Goal: Information Seeking & Learning: Learn about a topic

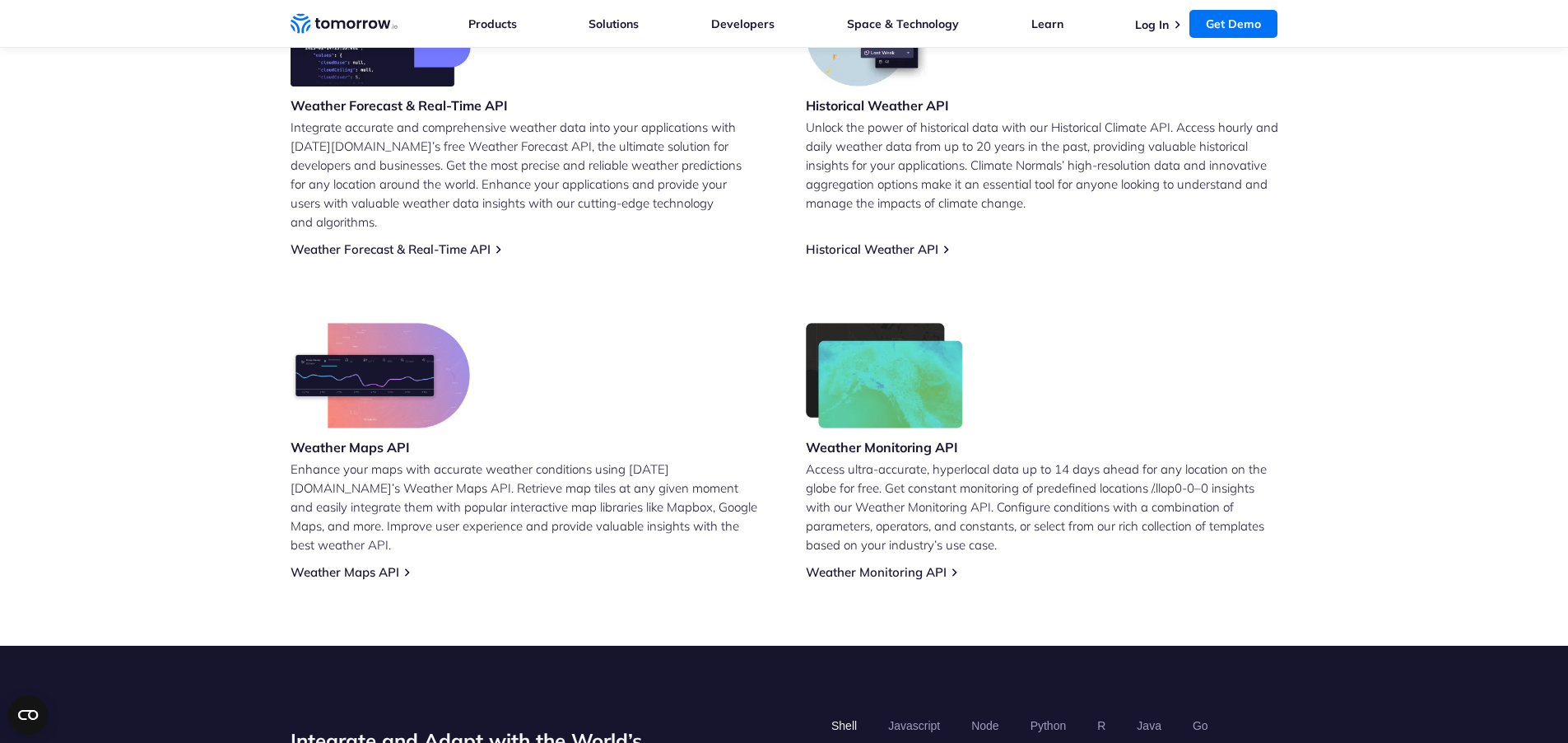
scroll to position [841, 0]
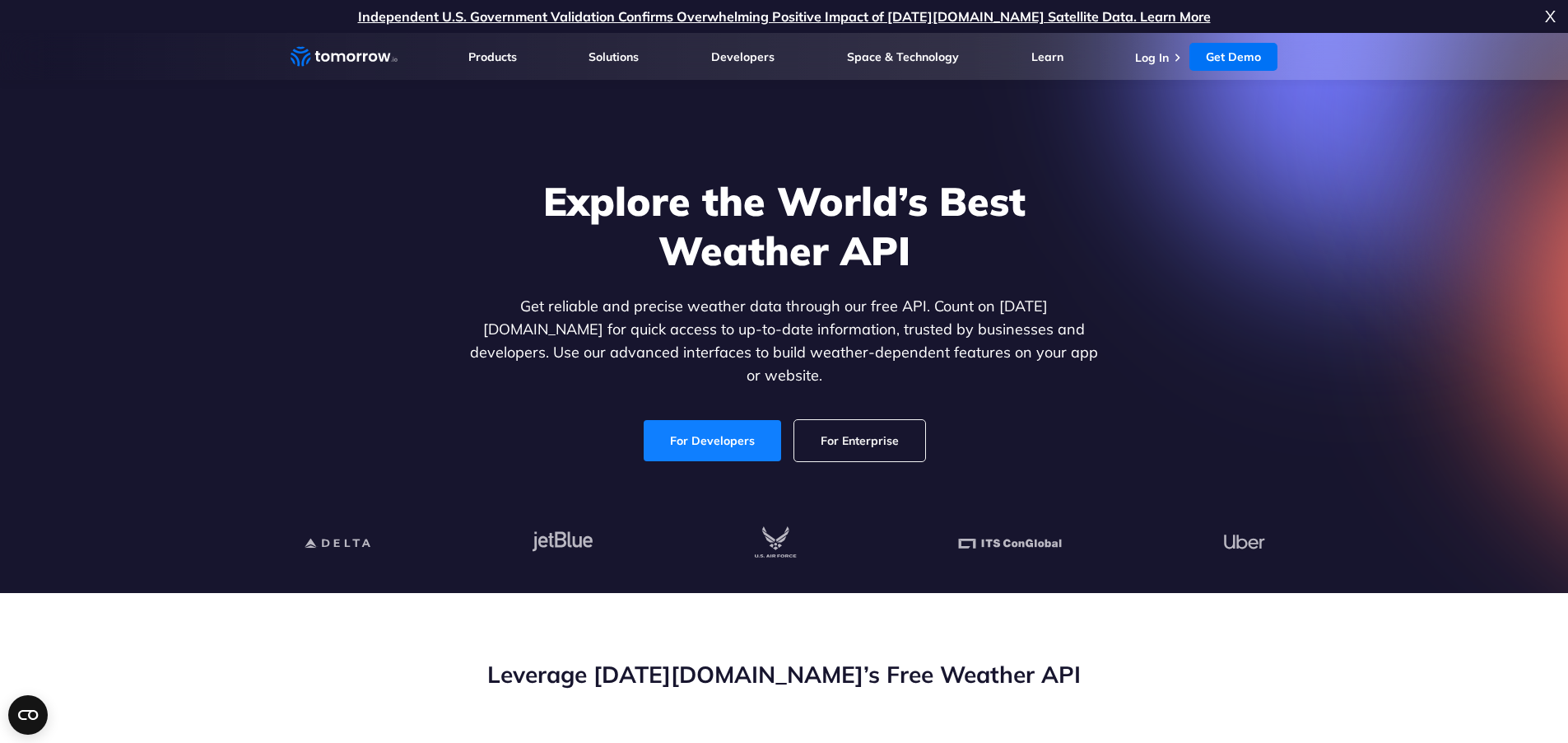
click at [728, 424] on link "For Developers" at bounding box center [712, 441] width 138 height 42
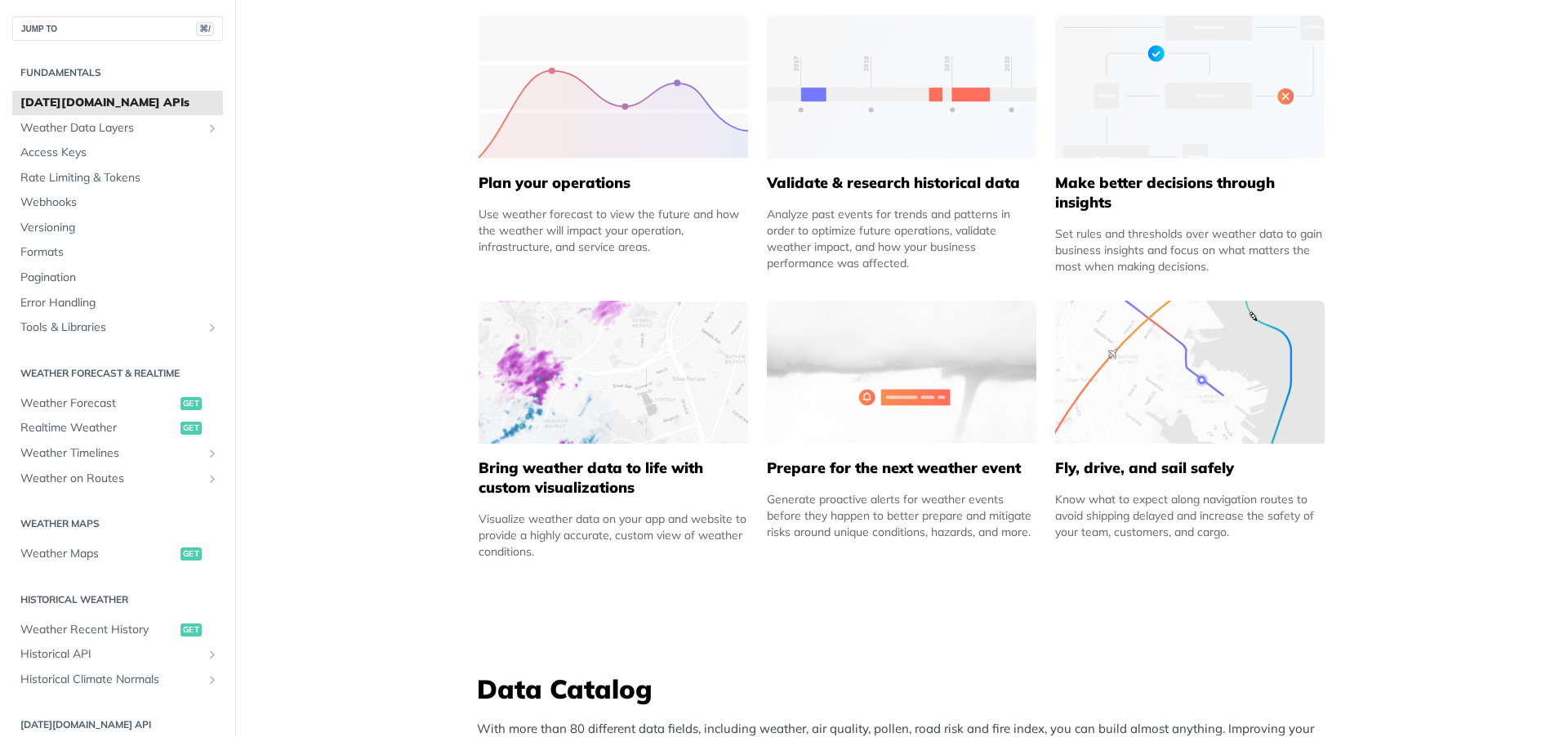
scroll to position [796, 0]
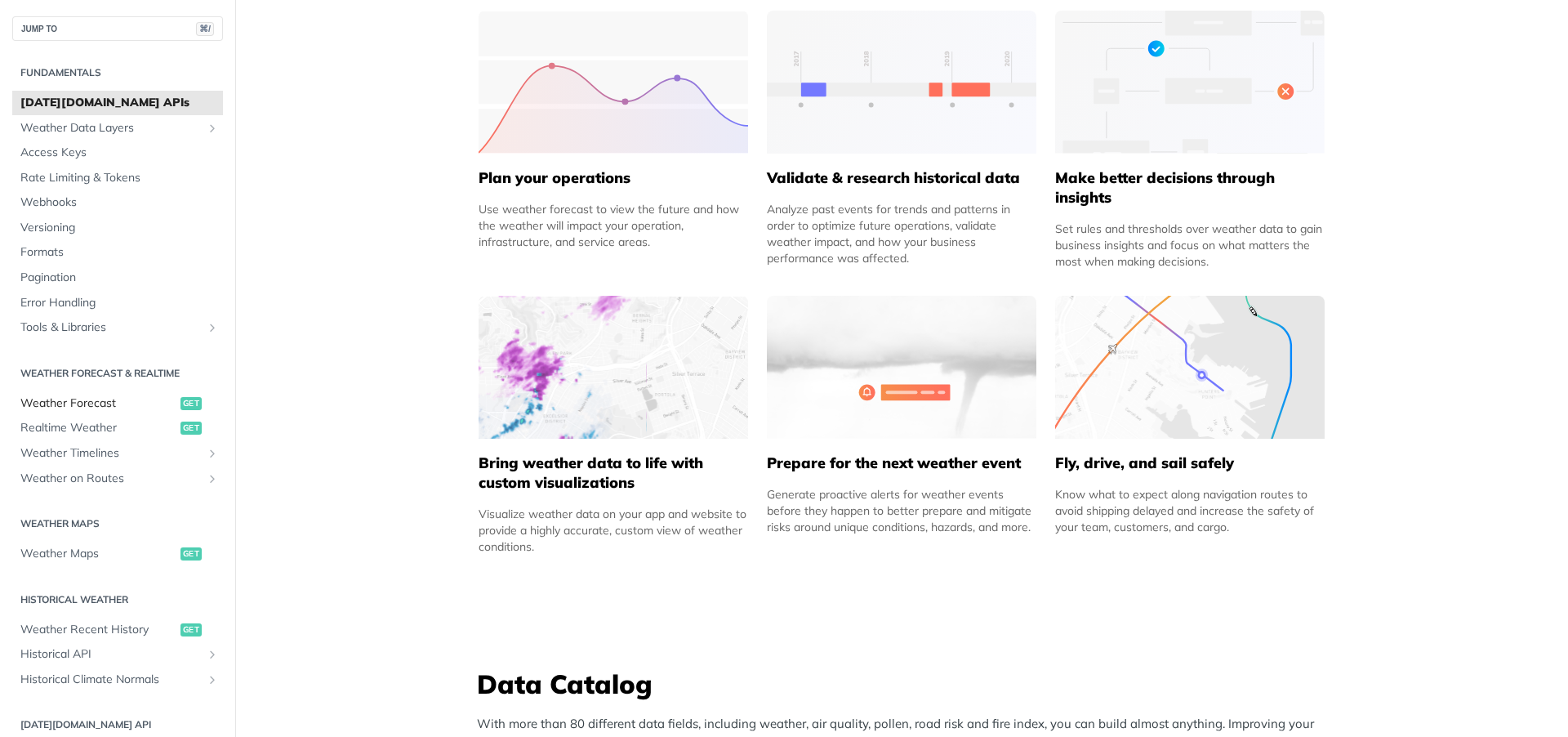
click at [109, 404] on span "Weather Forecast" at bounding box center [98, 403] width 156 height 17
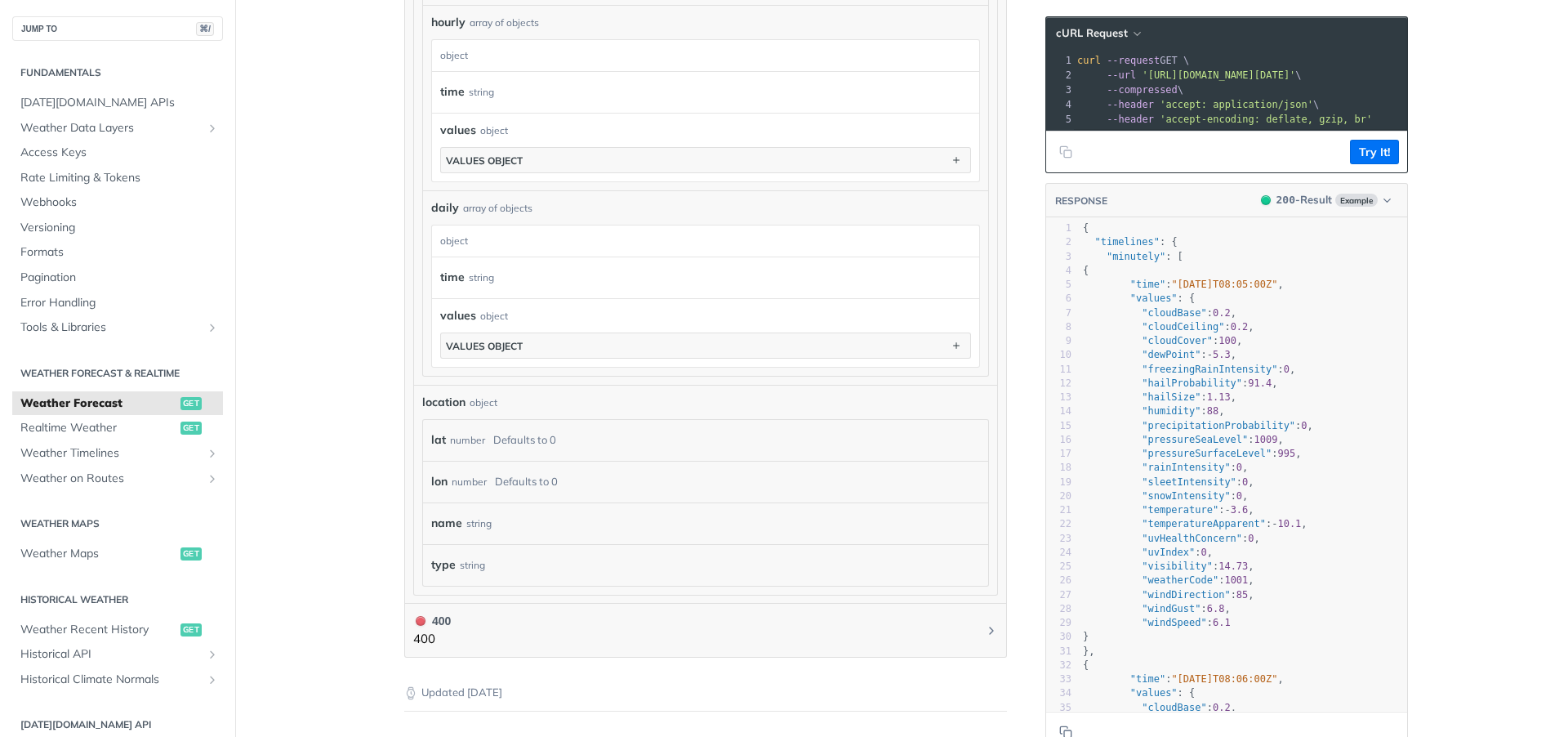
scroll to position [1216, 0]
click at [87, 431] on span "Realtime Weather" at bounding box center [98, 427] width 156 height 17
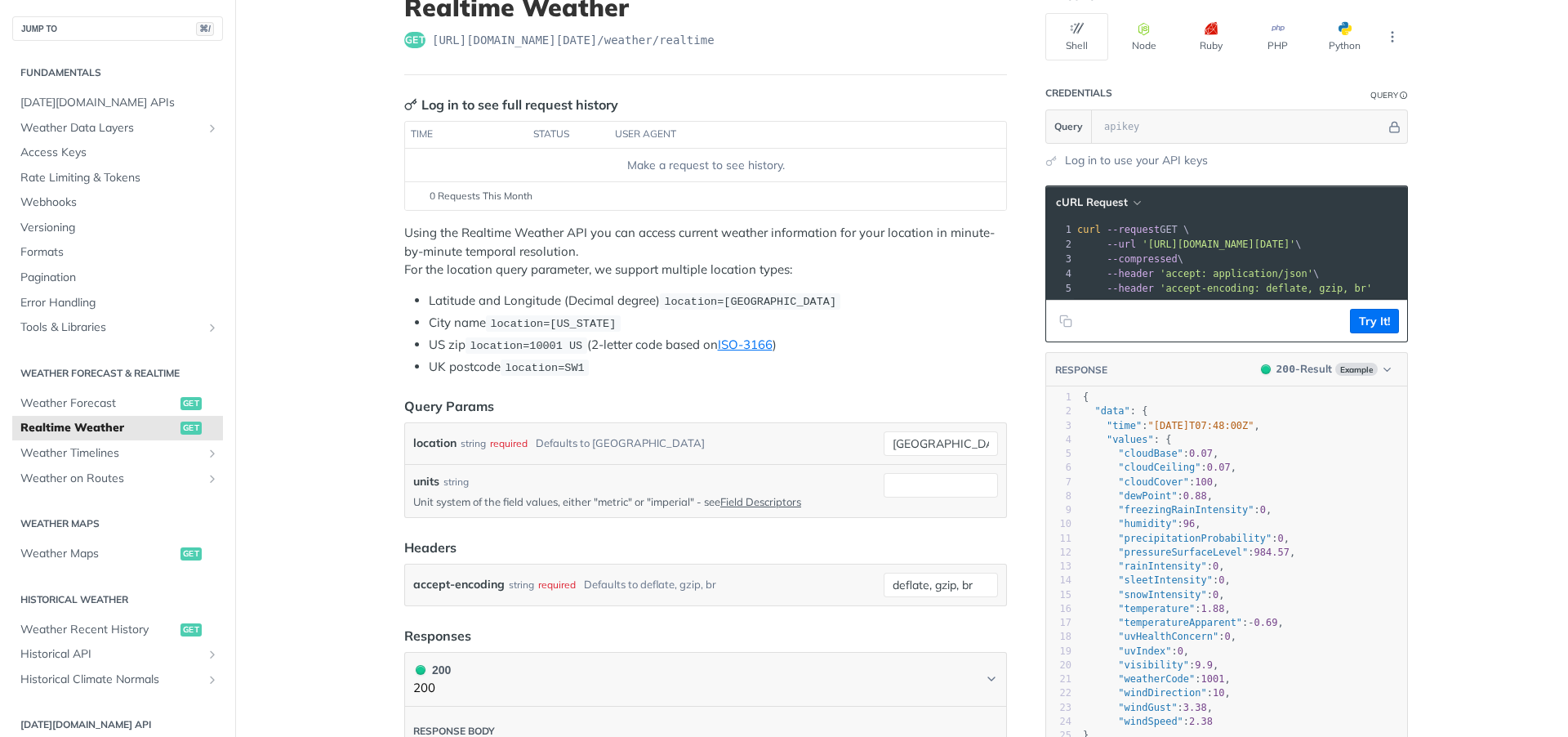
scroll to position [18, 0]
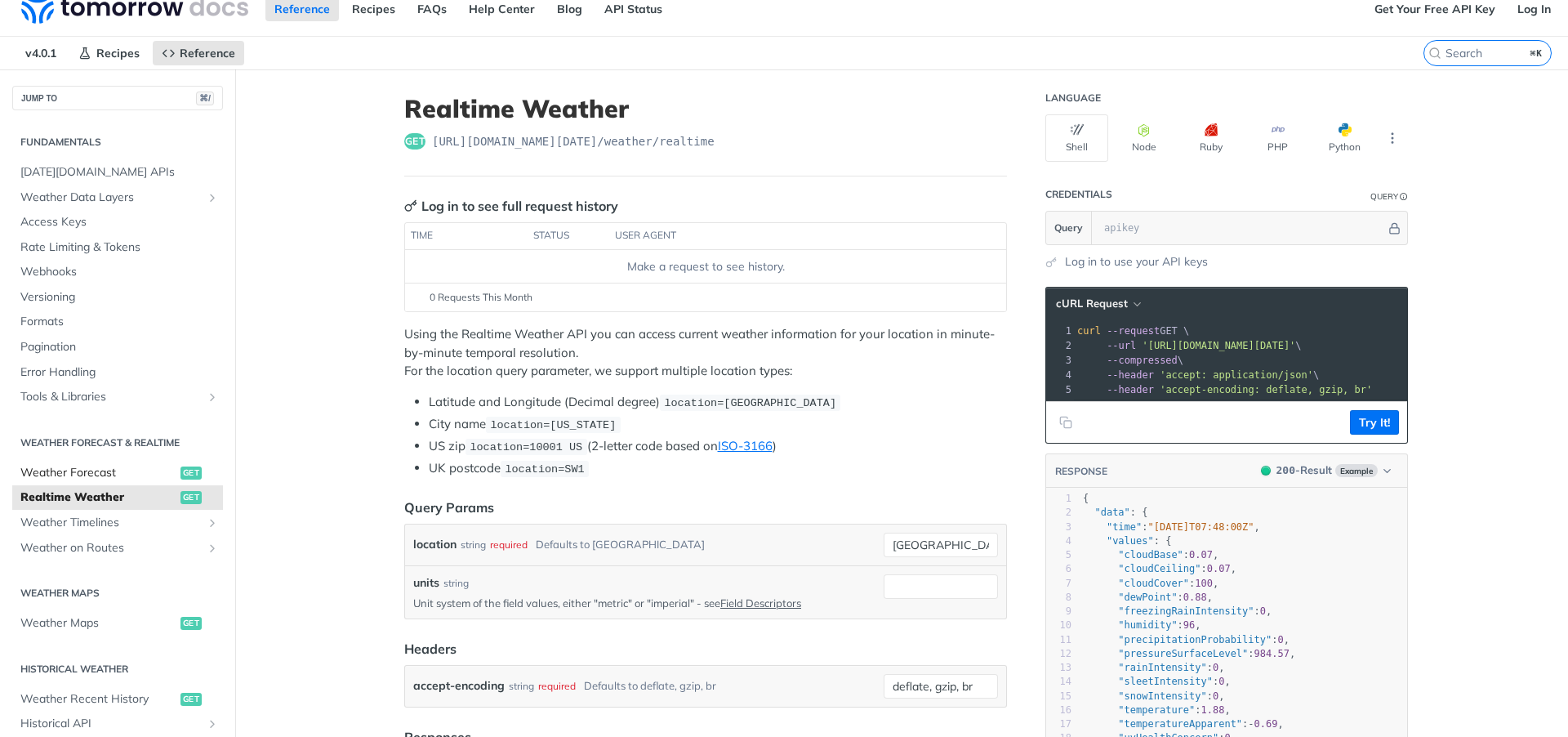
click at [84, 471] on span "Weather Forecast" at bounding box center [98, 473] width 156 height 17
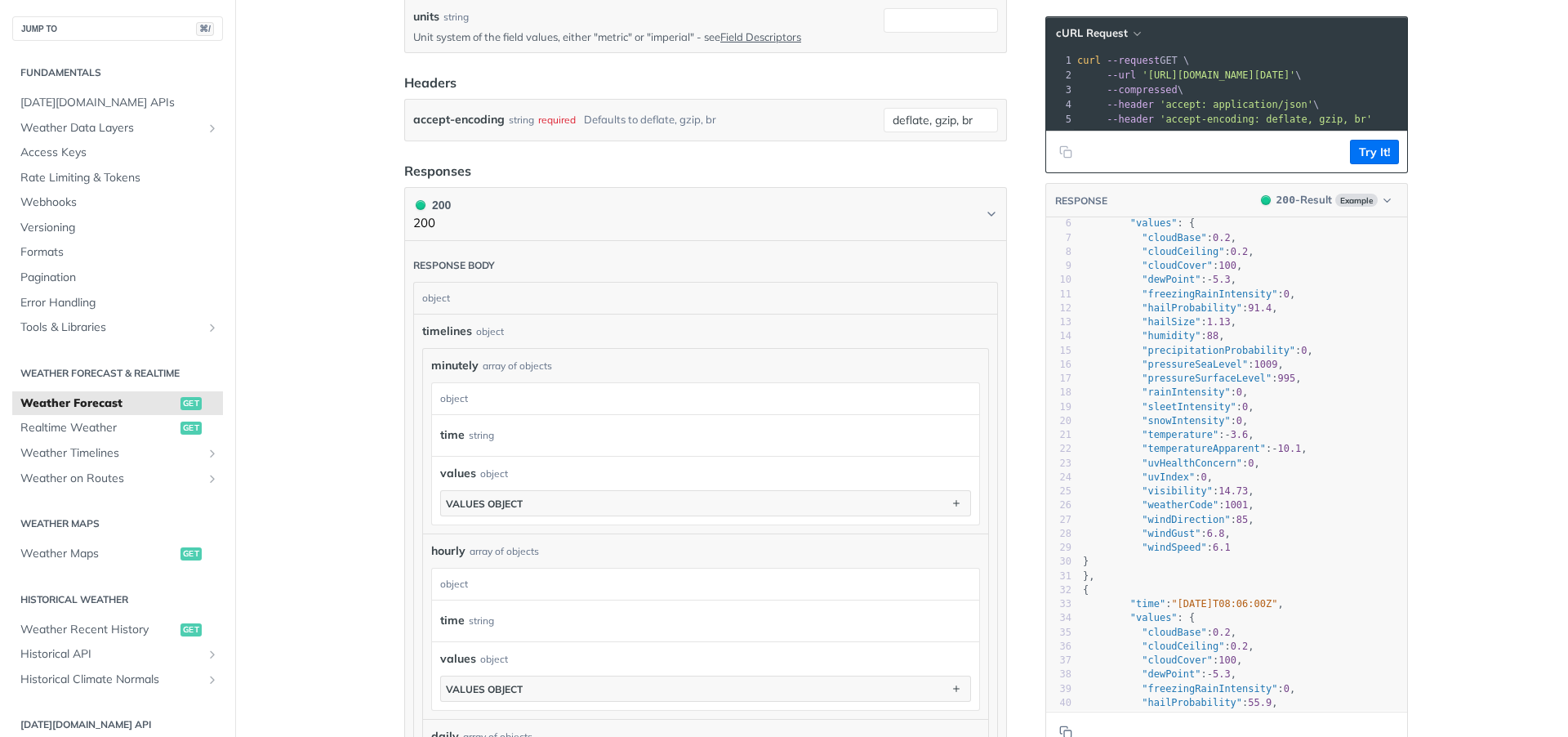
scroll to position [75, 0]
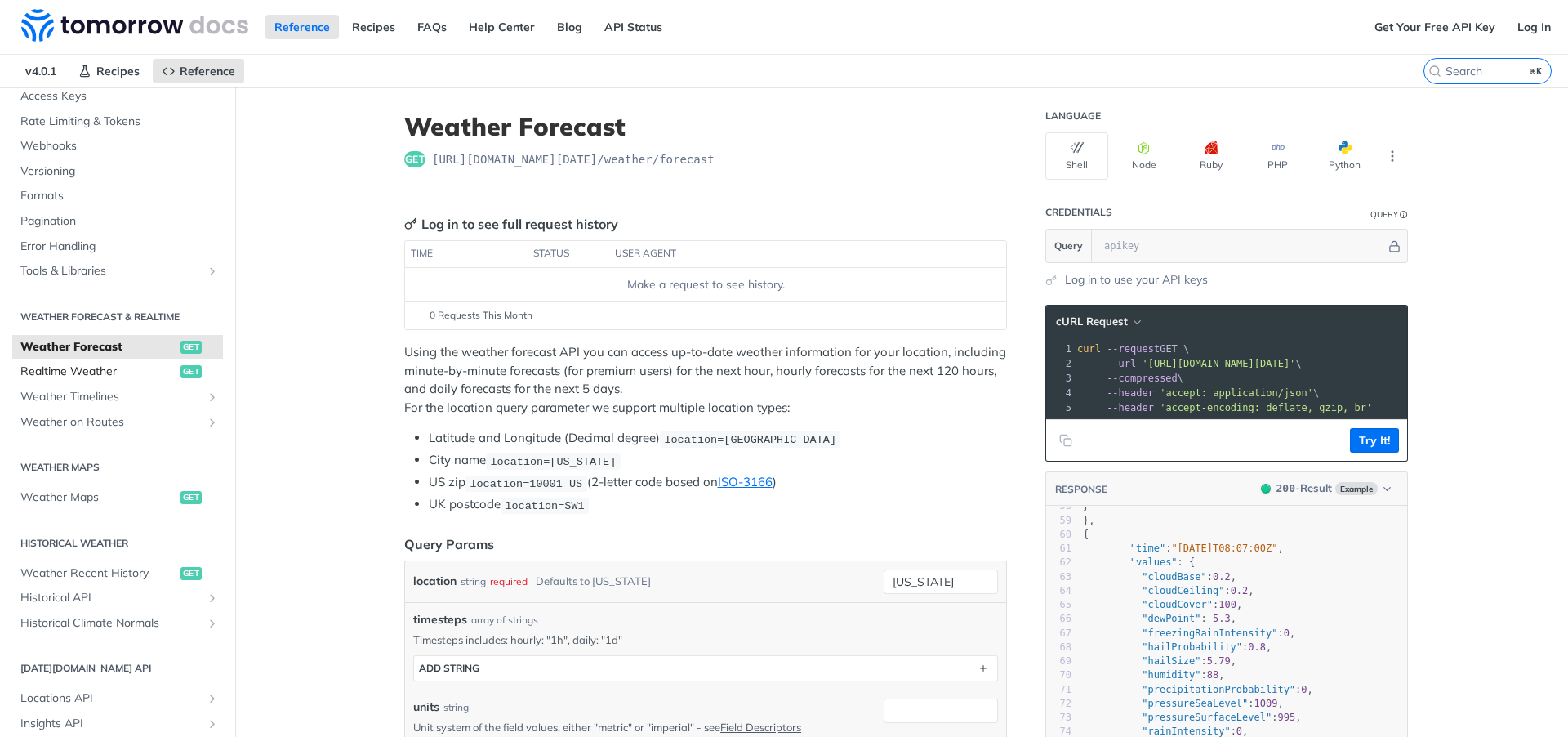
click at [114, 375] on span "Realtime Weather" at bounding box center [98, 371] width 156 height 17
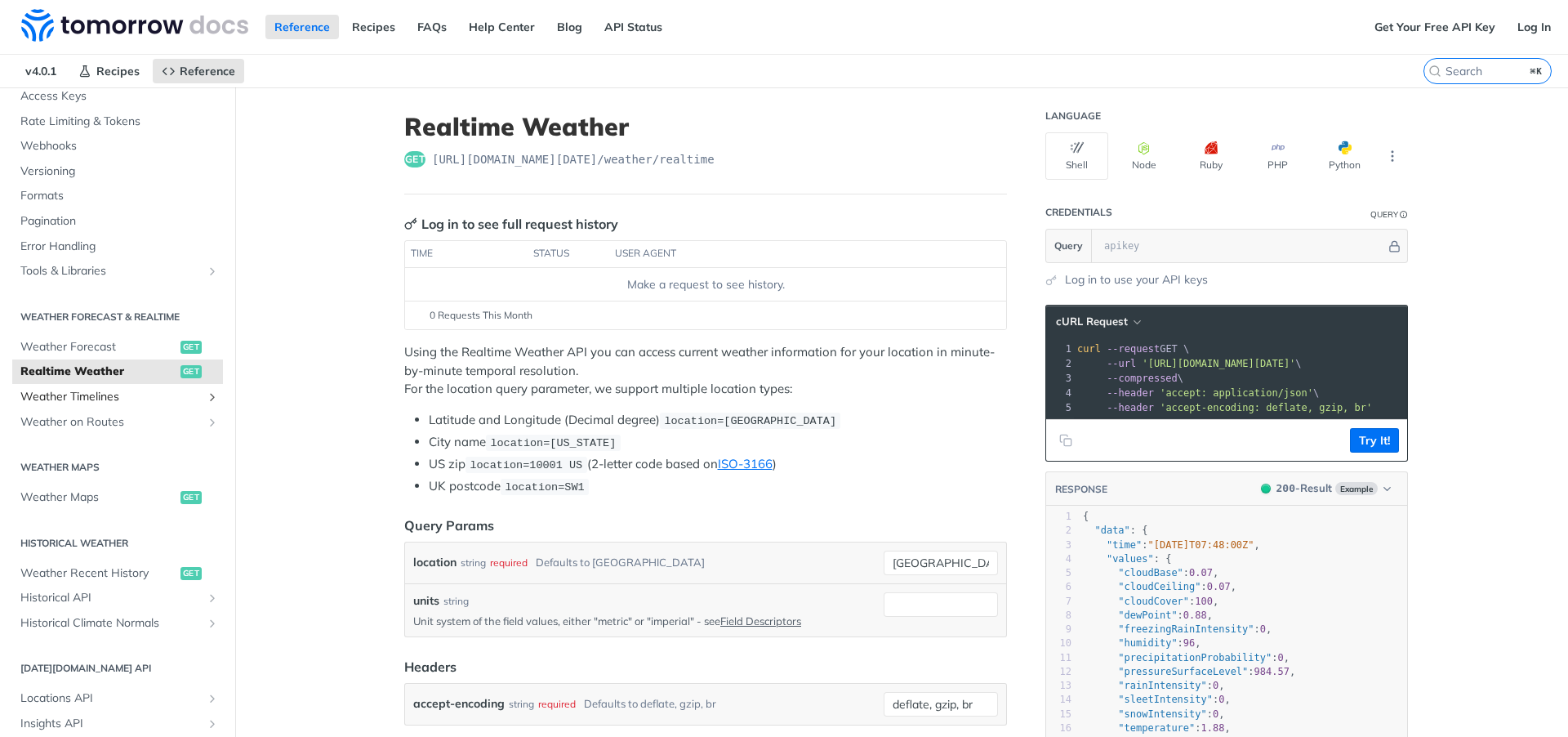
click at [137, 404] on span "Weather Timelines" at bounding box center [111, 397] width 181 height 17
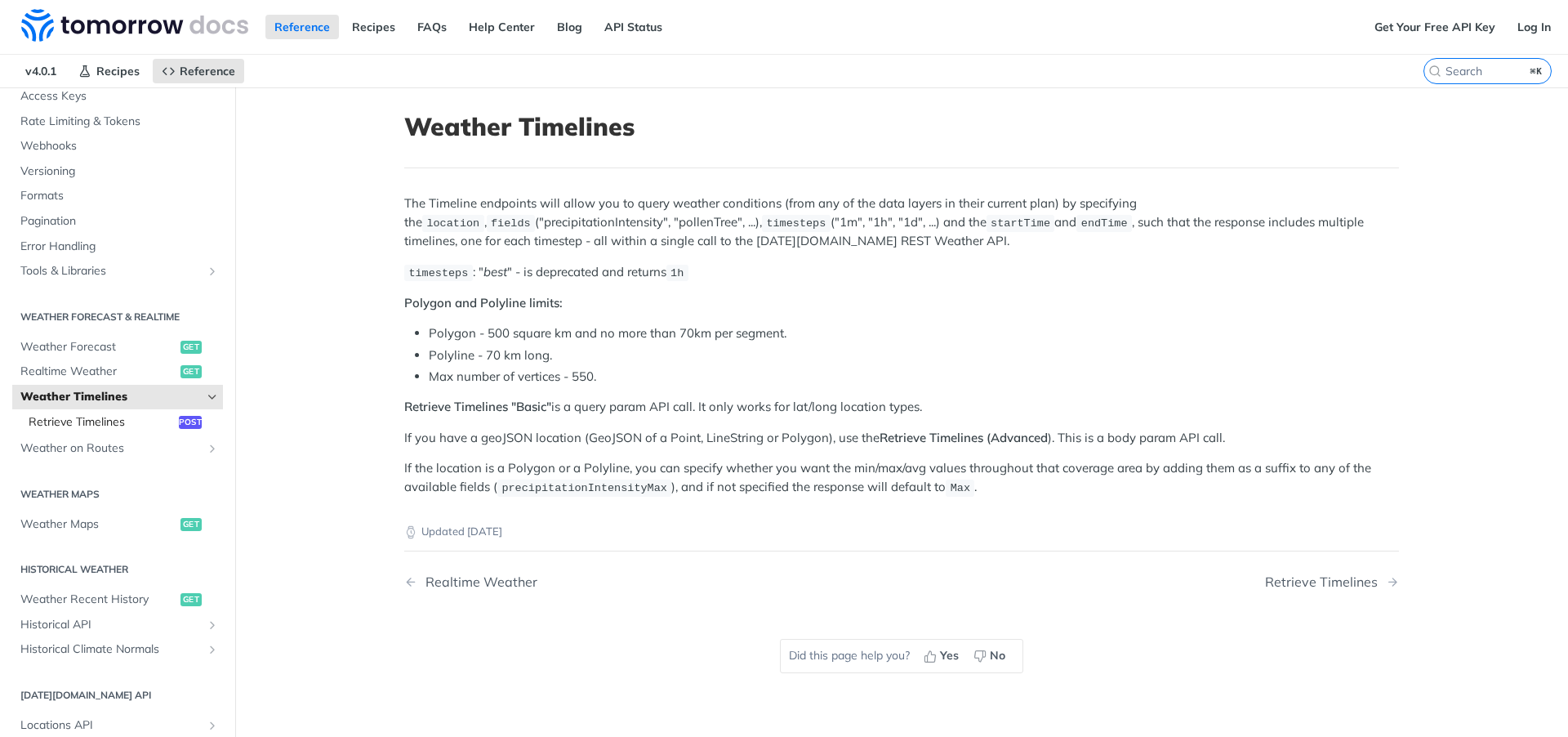
click at [123, 425] on span "Retrieve Timelines" at bounding box center [101, 422] width 146 height 17
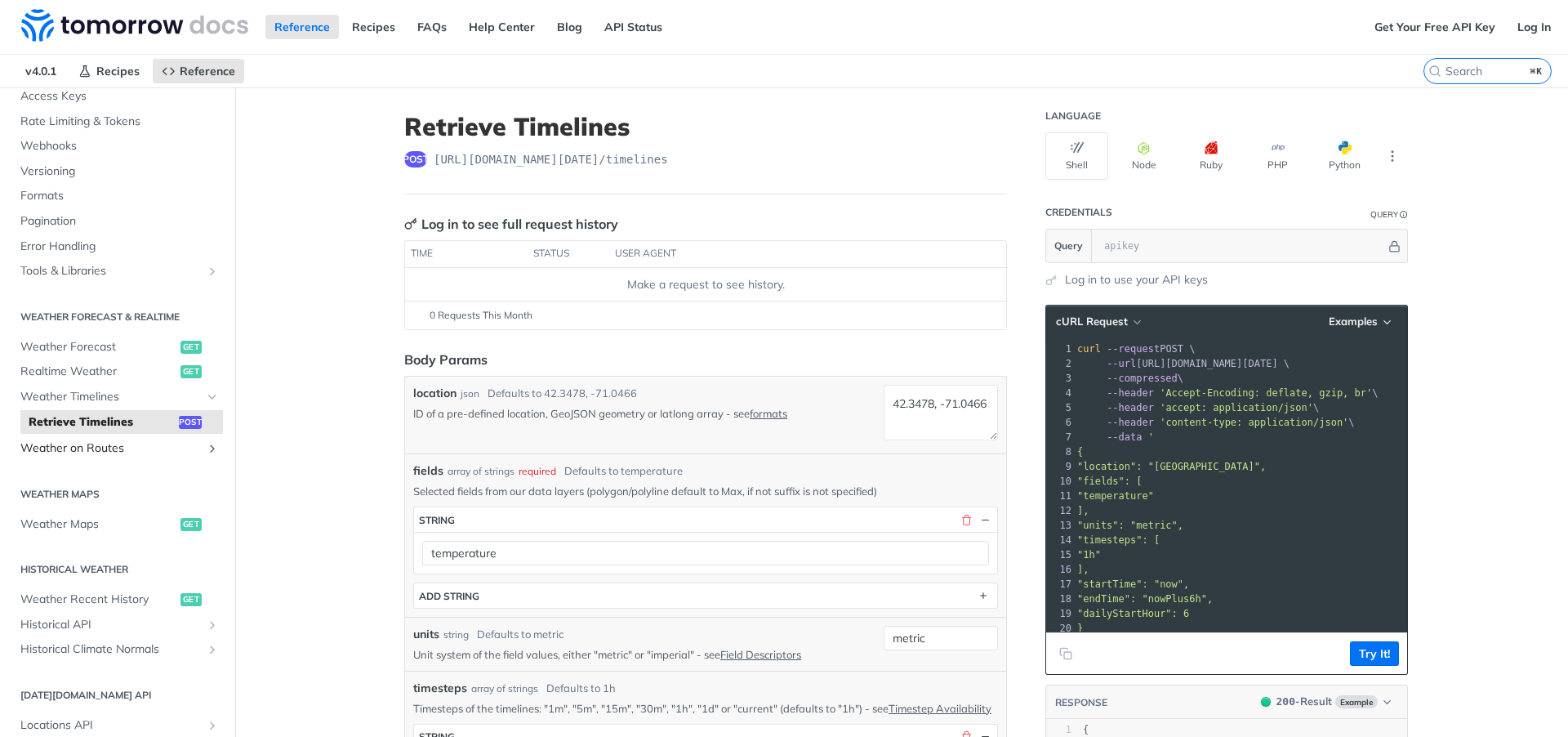
click at [150, 450] on span "Weather on Routes" at bounding box center [111, 448] width 181 height 17
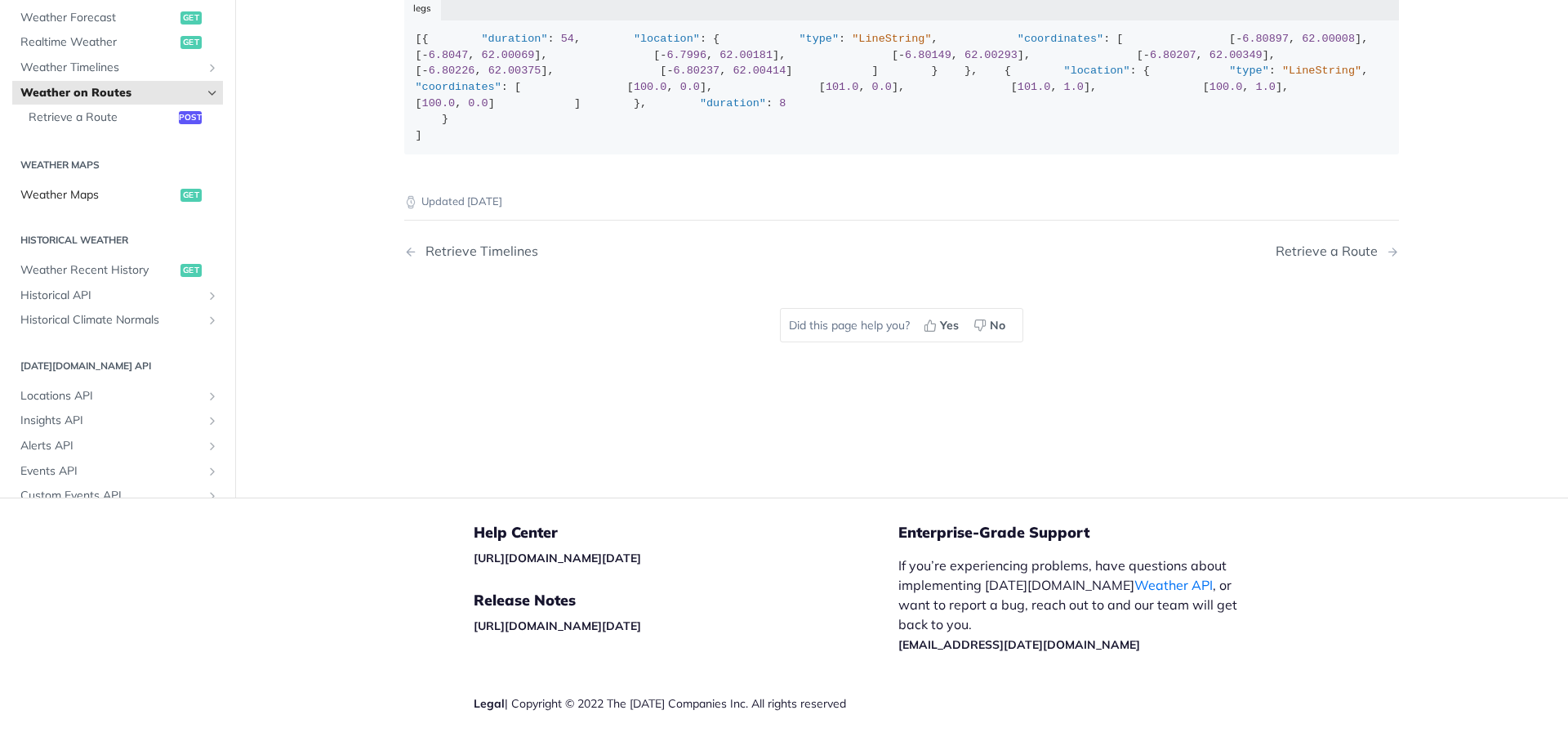
click at [181, 201] on span "get" at bounding box center [192, 195] width 22 height 13
